Goal: Transaction & Acquisition: Purchase product/service

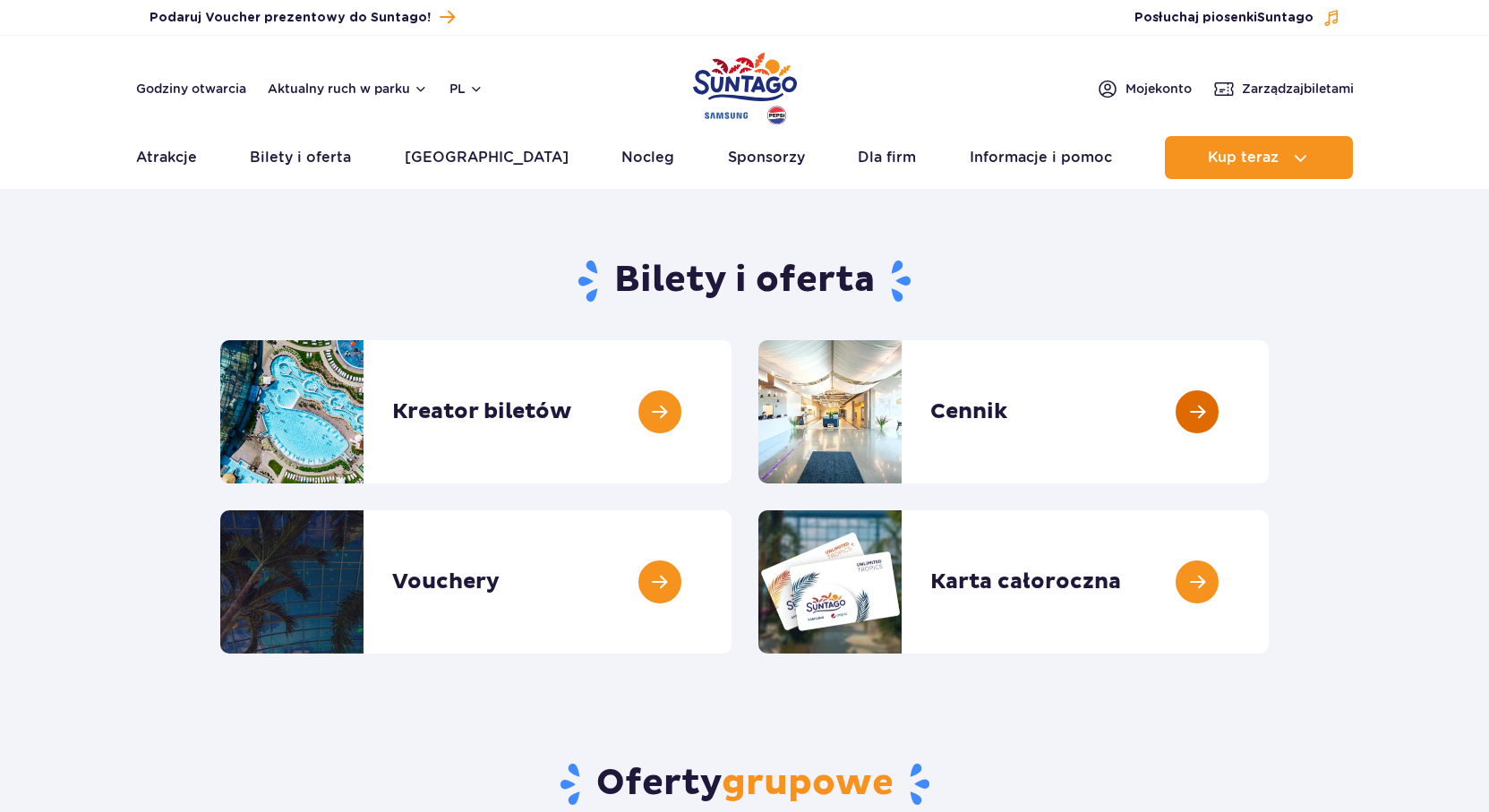
click at [1268, 402] on link at bounding box center [1268, 412] width 0 height 144
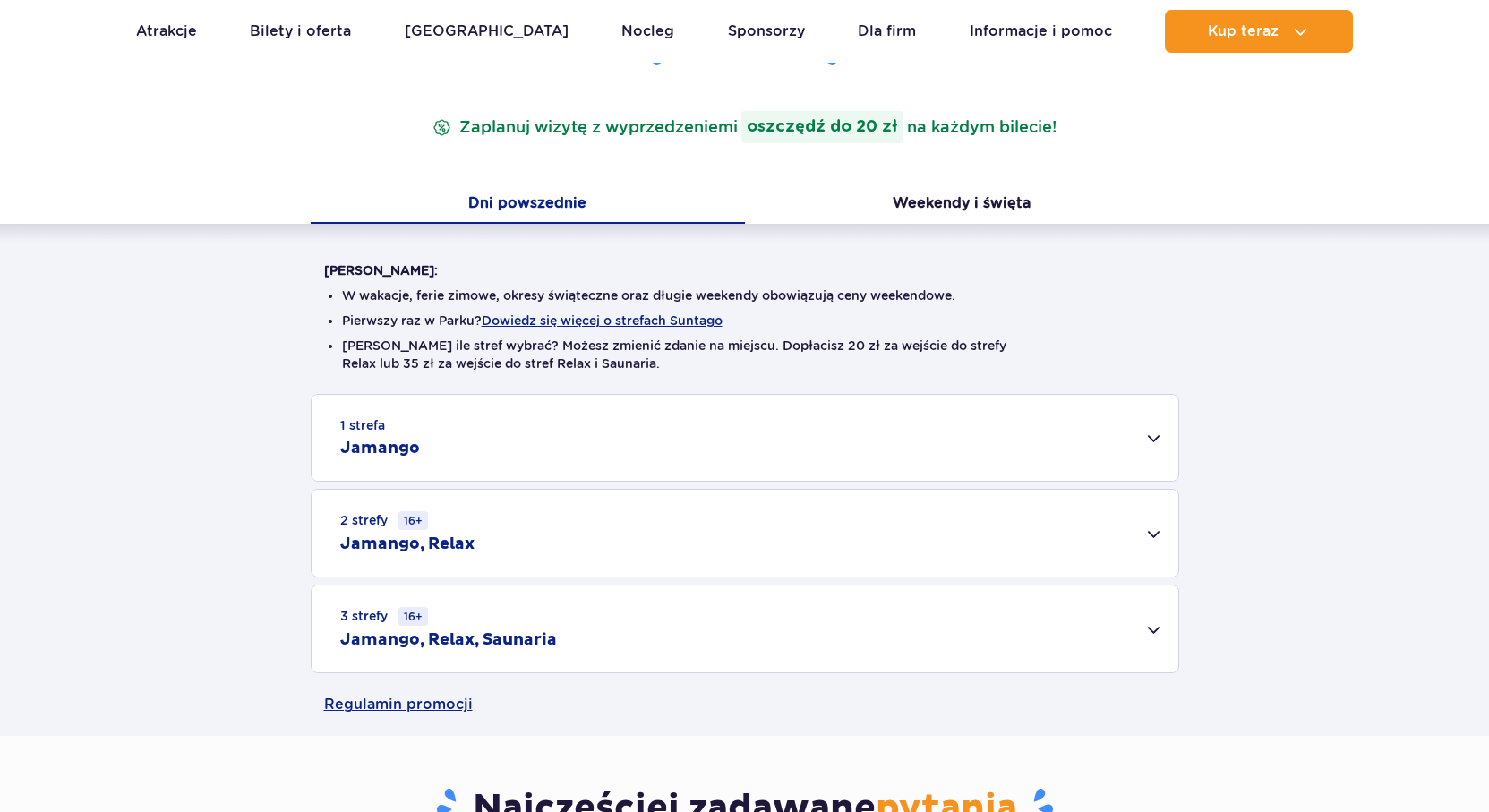
click at [1099, 417] on div "1 strefa Jamango" at bounding box center [745, 437] width 867 height 86
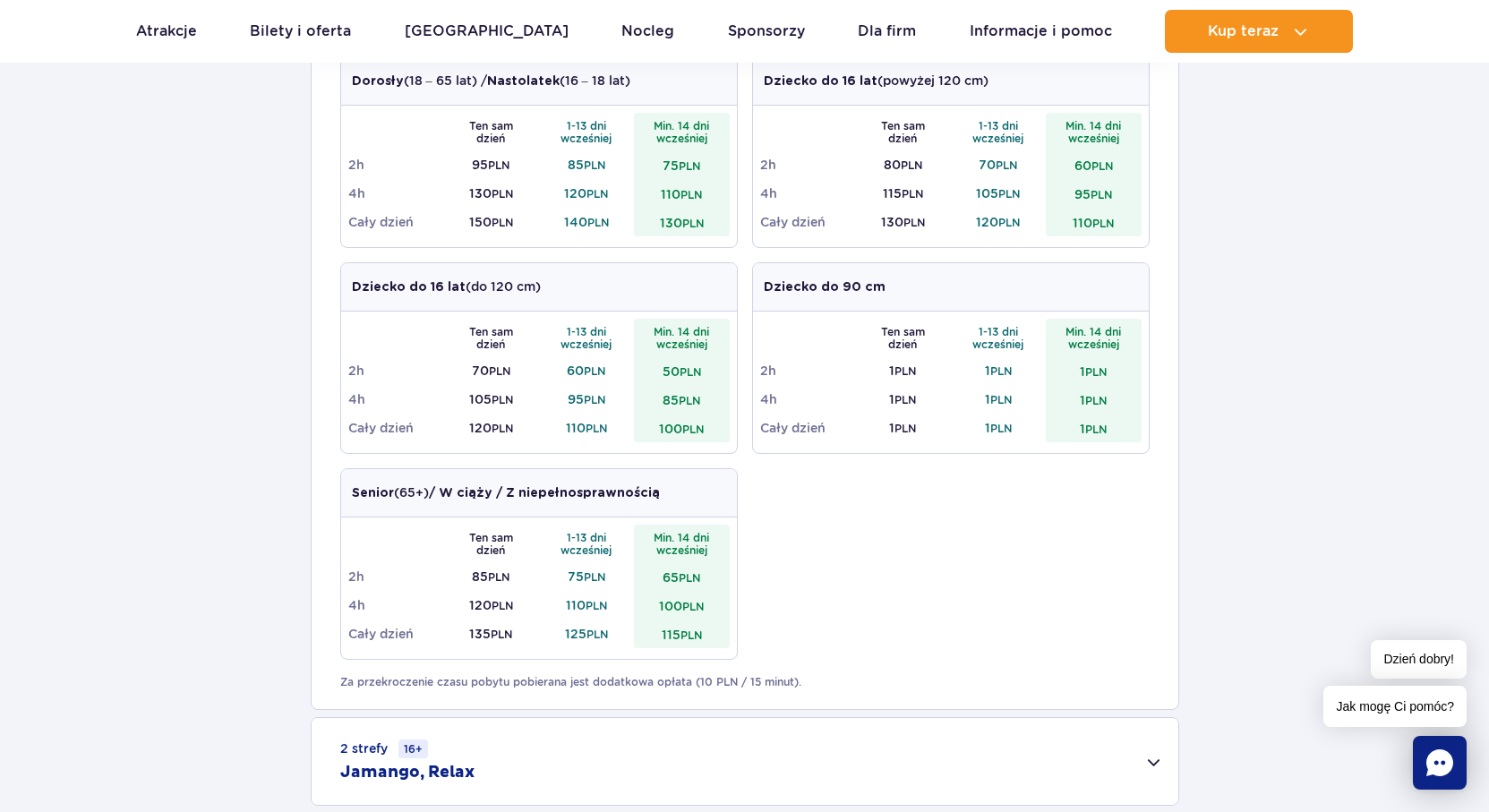
scroll to position [896, 0]
